Goal: Task Accomplishment & Management: Complete application form

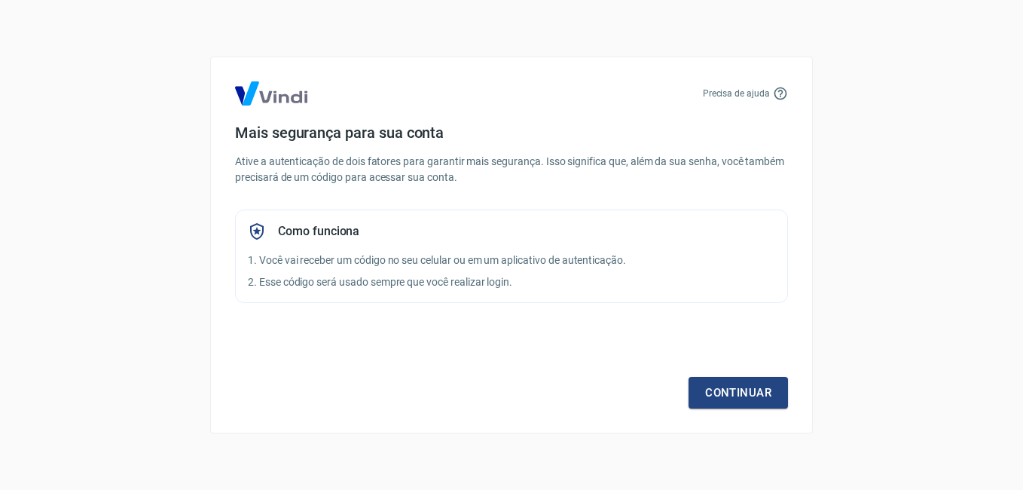
click at [531, 390] on div "Continuar" at bounding box center [511, 364] width 553 height 87
click at [760, 399] on link "Continuar" at bounding box center [738, 393] width 99 height 32
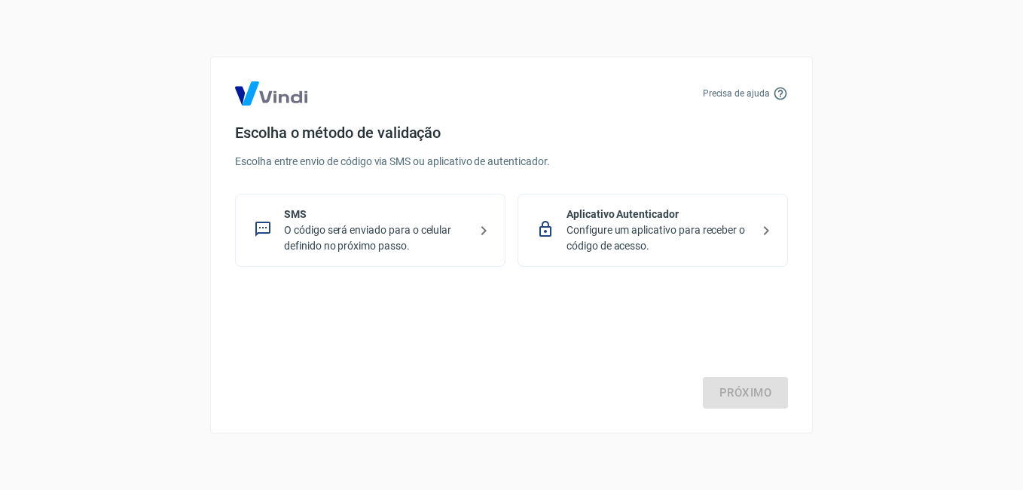
click at [396, 246] on p "O código será enviado para o celular definido no próximo passo." at bounding box center [376, 238] width 185 height 32
click at [726, 394] on link "Próximo" at bounding box center [745, 393] width 85 height 32
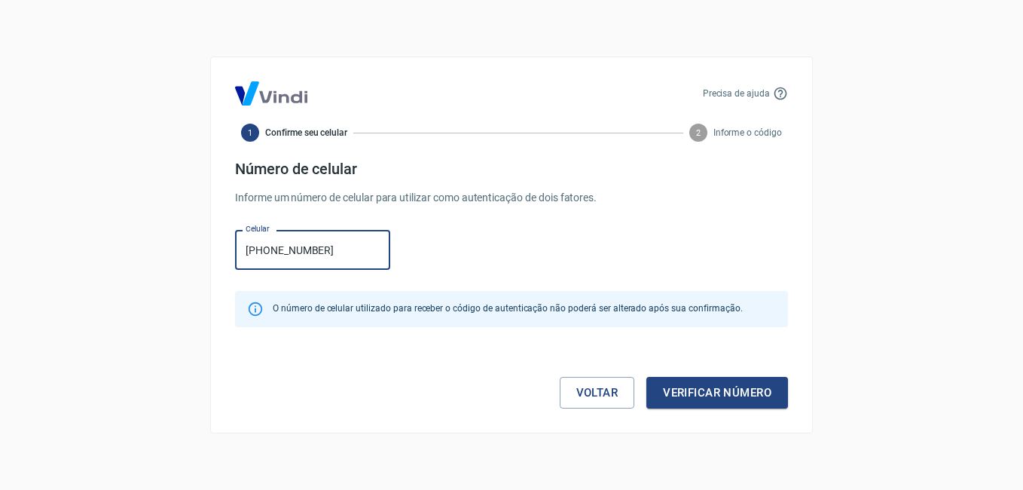
type input "(11) 93253-4758"
click at [698, 390] on button "Verificar número" at bounding box center [718, 393] width 142 height 32
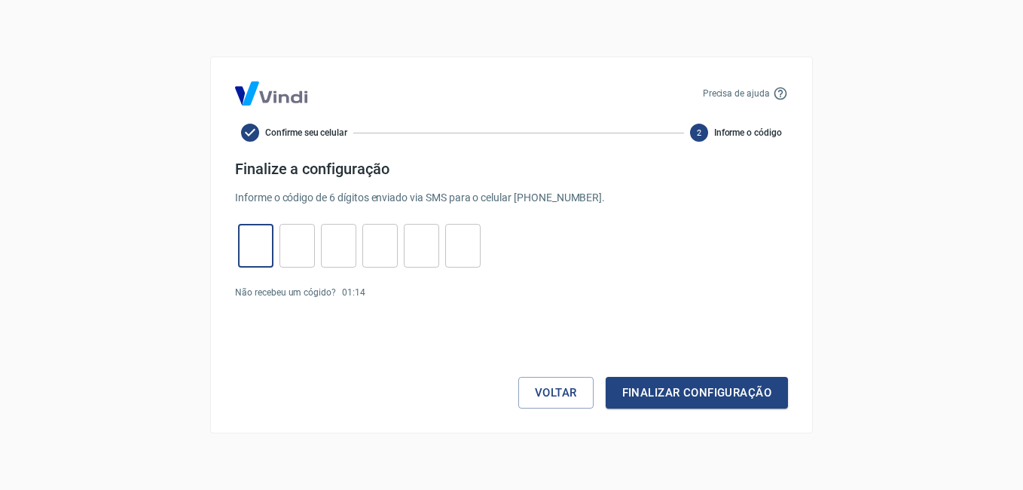
click at [251, 249] on input "tel" at bounding box center [255, 246] width 35 height 32
type input "6"
type input "5"
type input "0"
type input "4"
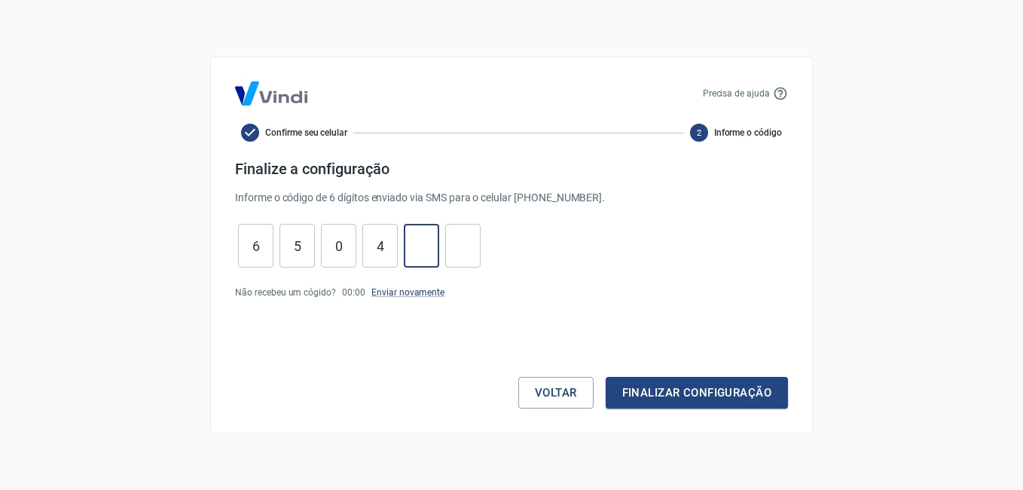
type input "0"
type input "7"
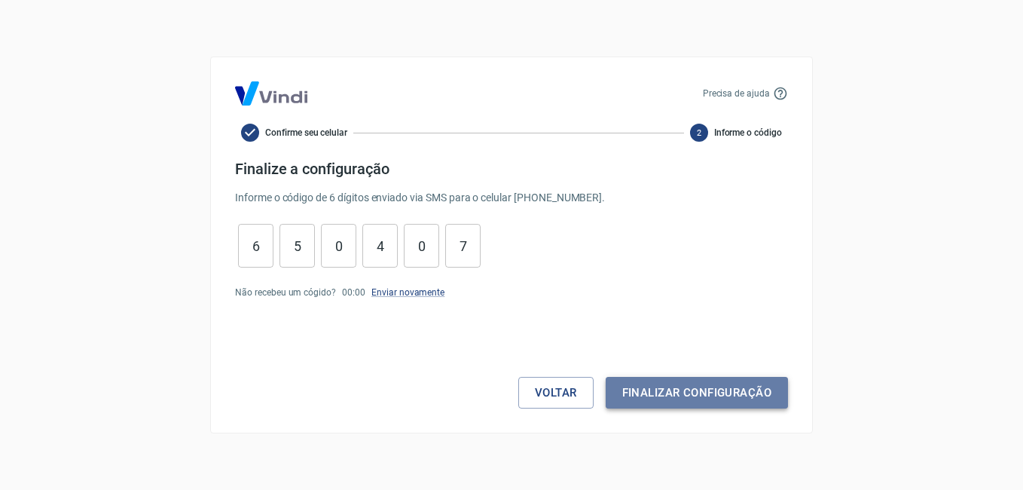
click at [763, 385] on button "Finalizar configuração" at bounding box center [697, 393] width 182 height 32
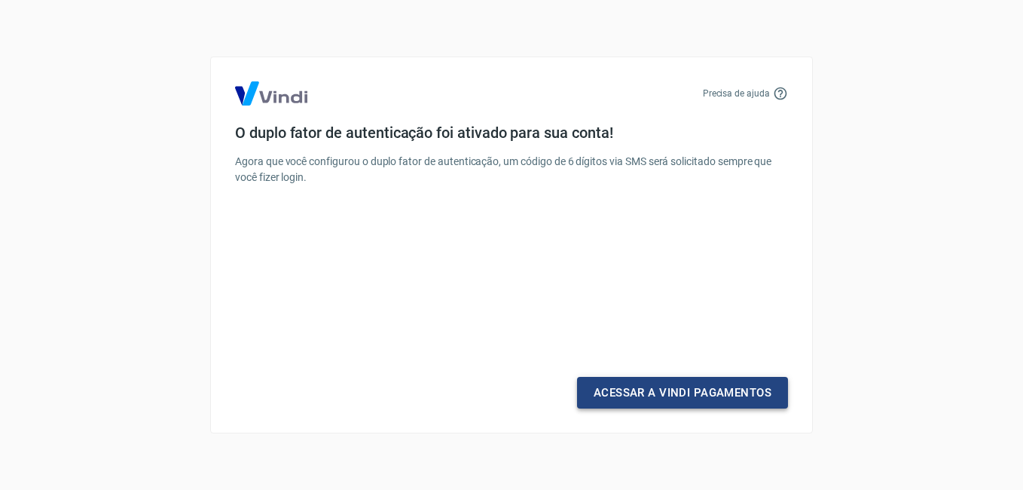
click at [704, 393] on link "Acessar a Vindi Pagamentos" at bounding box center [682, 393] width 211 height 32
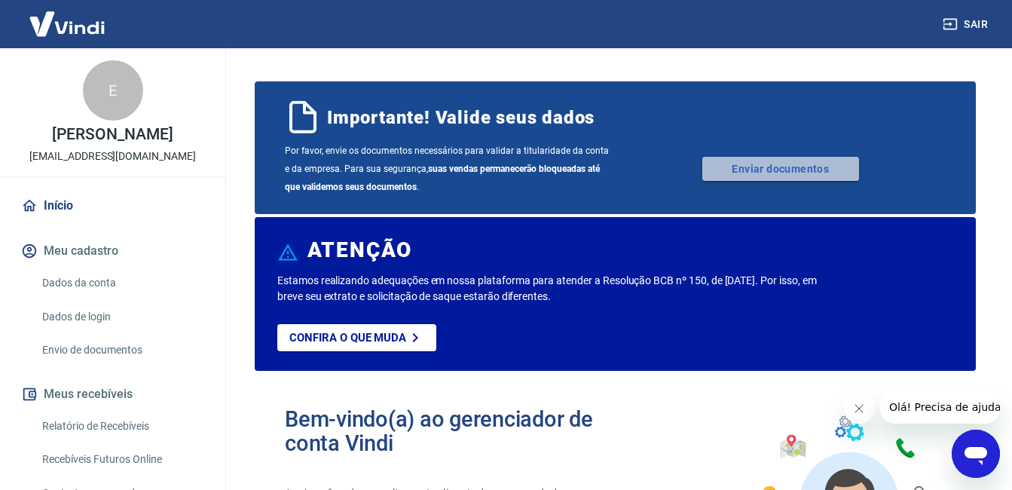
click at [763, 175] on link "Enviar documentos" at bounding box center [780, 169] width 157 height 24
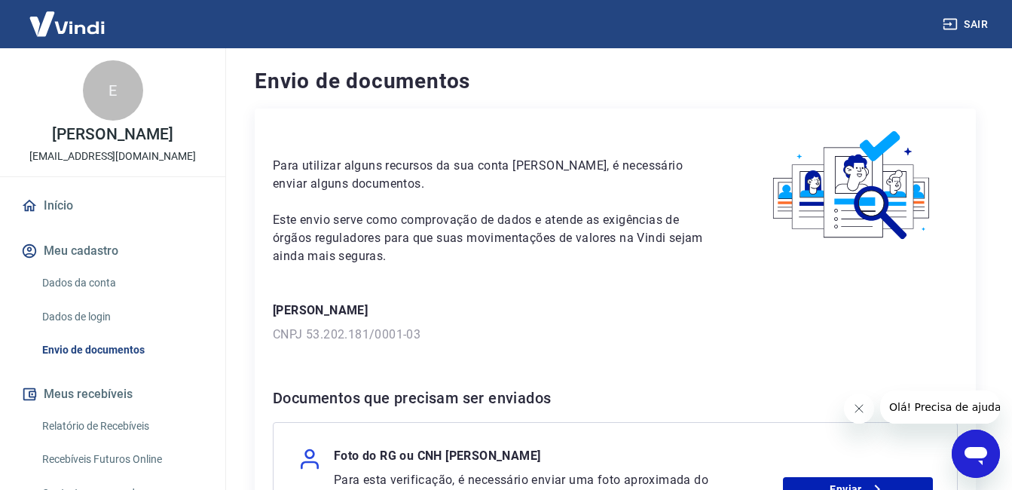
scroll to position [151, 0]
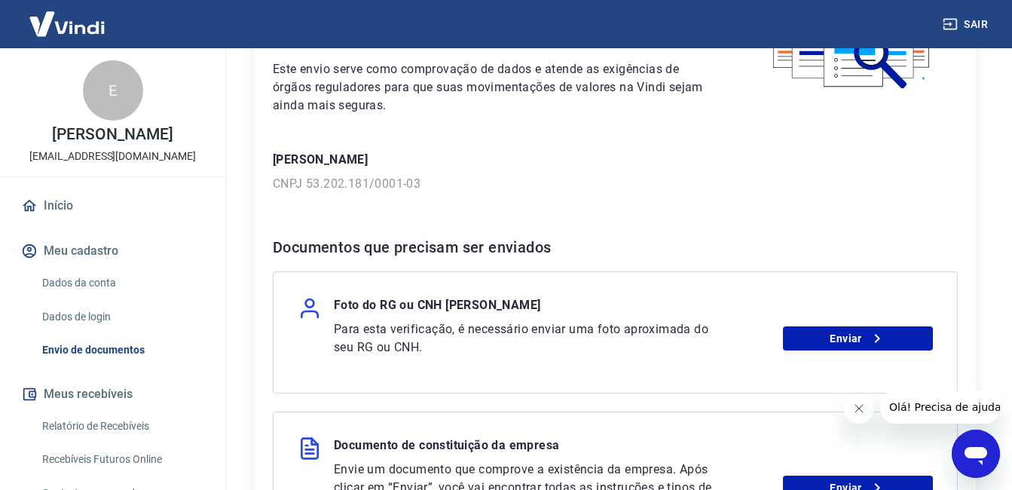
click at [636, 203] on div "Para utilizar alguns recursos da sua conta [PERSON_NAME], é necessário enviar a…" at bounding box center [615, 291] width 721 height 666
click at [852, 343] on link "Enviar" at bounding box center [858, 338] width 150 height 24
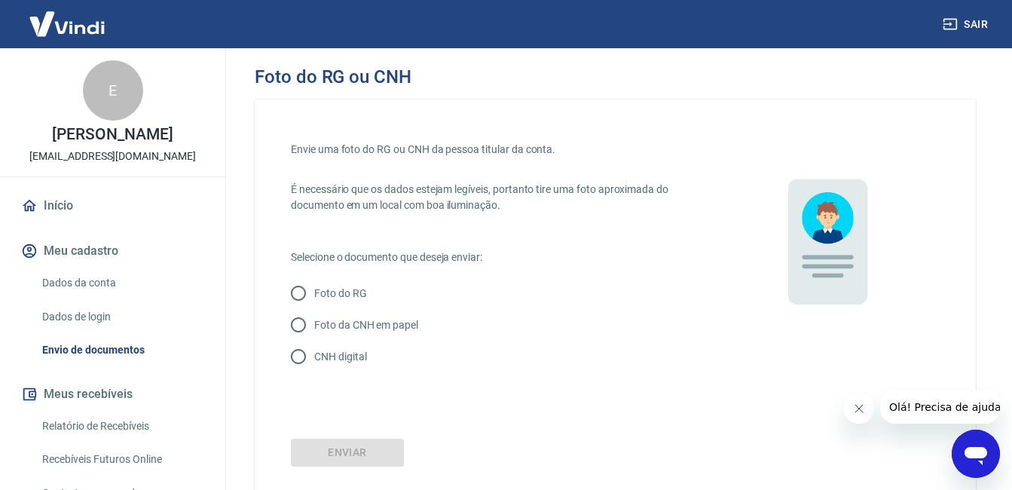
click at [295, 356] on input "CNH digital" at bounding box center [299, 357] width 32 height 32
radio input "true"
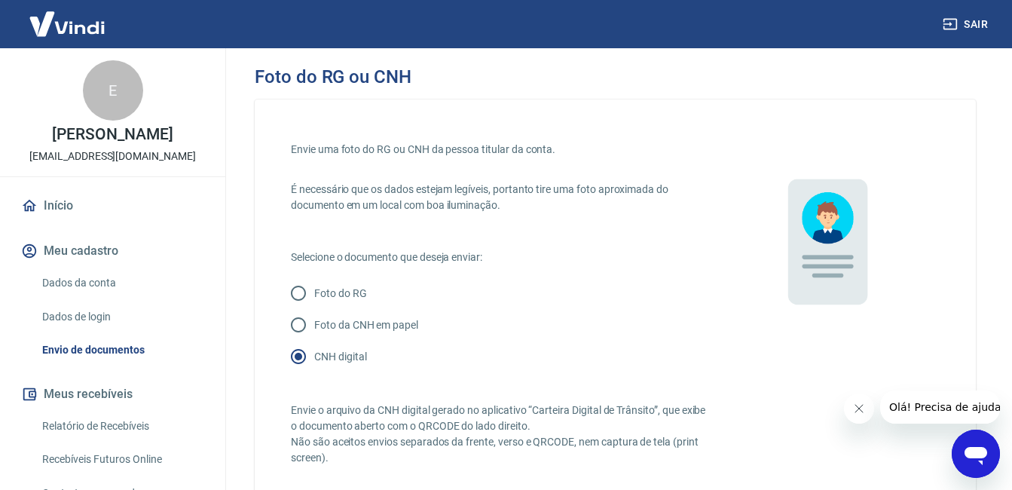
scroll to position [301, 0]
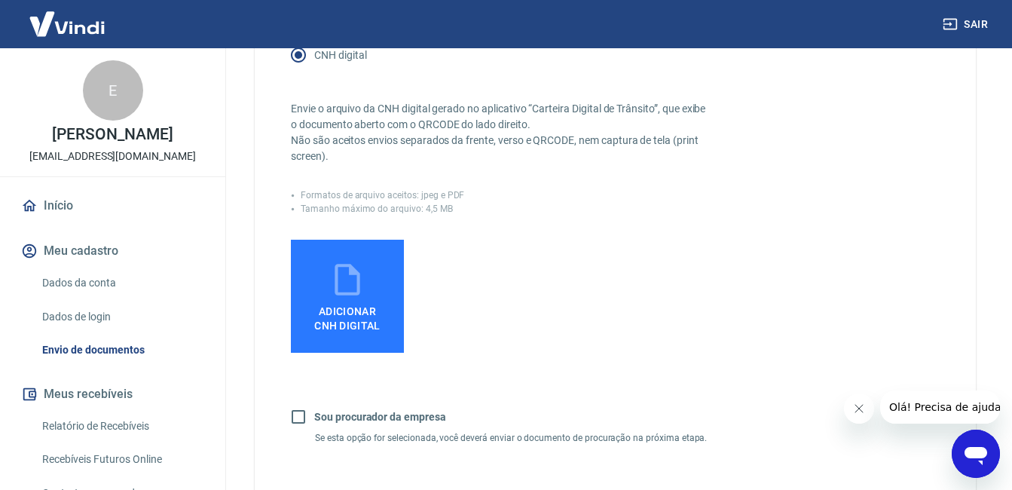
click at [378, 301] on span "Adicionar CNH Digital" at bounding box center [347, 315] width 78 height 34
click at [0, 0] on input "Adicionar CNH Digital" at bounding box center [0, 0] width 0 height 0
